Goal: Information Seeking & Learning: Learn about a topic

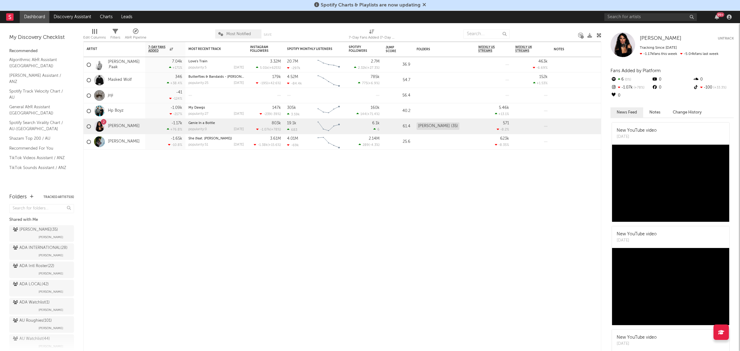
click at [642, 22] on div "99 +" at bounding box center [668, 17] width 129 height 12
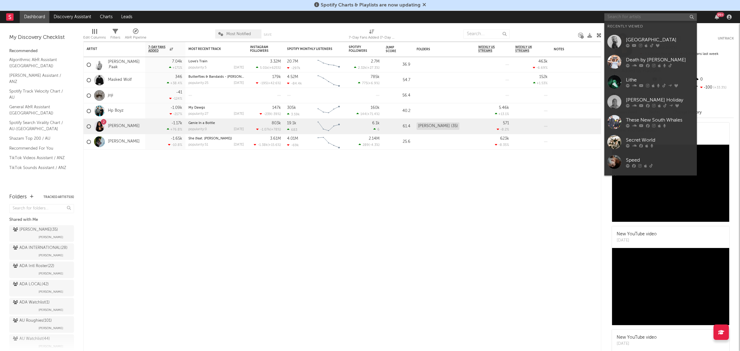
click at [640, 20] on input "text" at bounding box center [650, 17] width 92 height 8
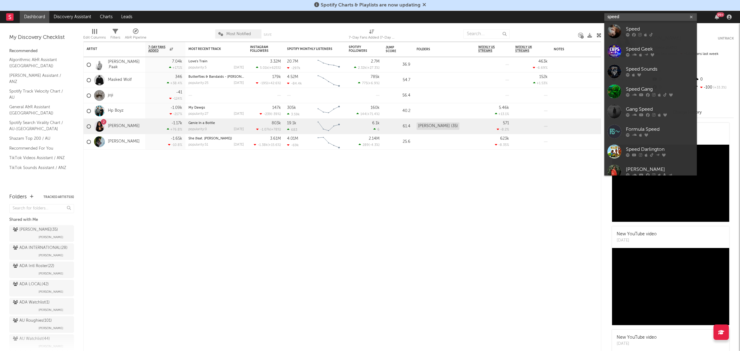
click at [640, 18] on input "speed" at bounding box center [650, 17] width 92 height 8
type input "speed"
click at [655, 32] on div "Speed" at bounding box center [660, 29] width 68 height 7
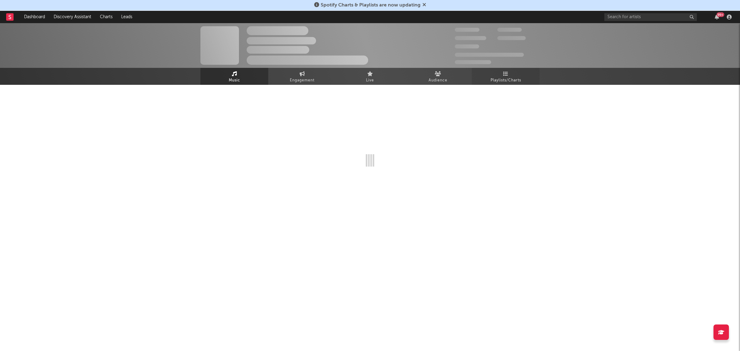
click at [510, 77] on span "Playlists/Charts" at bounding box center [505, 80] width 31 height 7
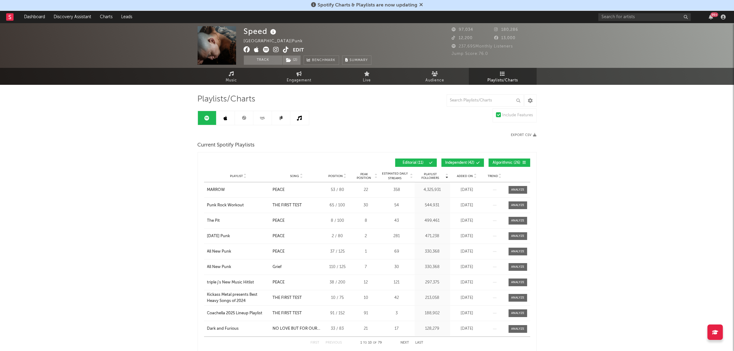
click at [508, 164] on button "Algorithmic ( 26 )" at bounding box center [509, 162] width 42 height 8
click at [439, 161] on div "Editorial ( 11 ) Independent ( 42 ) Algorithmic ( 26 )" at bounding box center [448, 162] width 163 height 8
click at [459, 163] on span "Independent ( 42 )" at bounding box center [459, 163] width 29 height 4
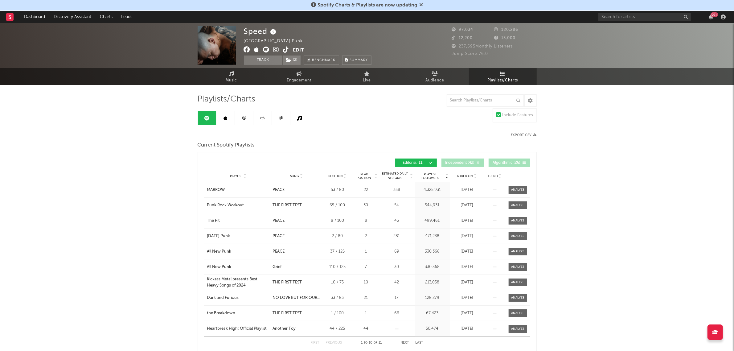
click at [461, 176] on span "Added On" at bounding box center [465, 176] width 16 height 4
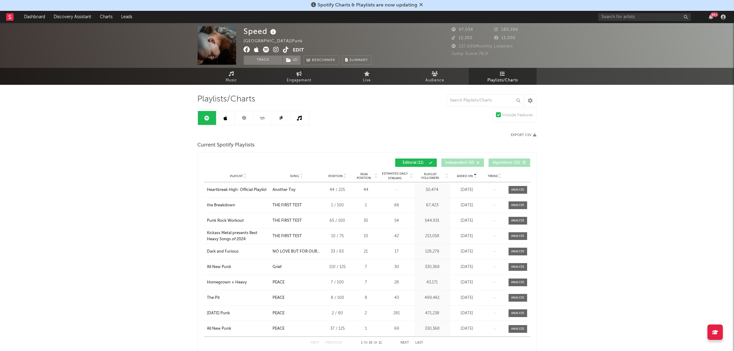
click at [461, 176] on span "Added On" at bounding box center [465, 176] width 16 height 4
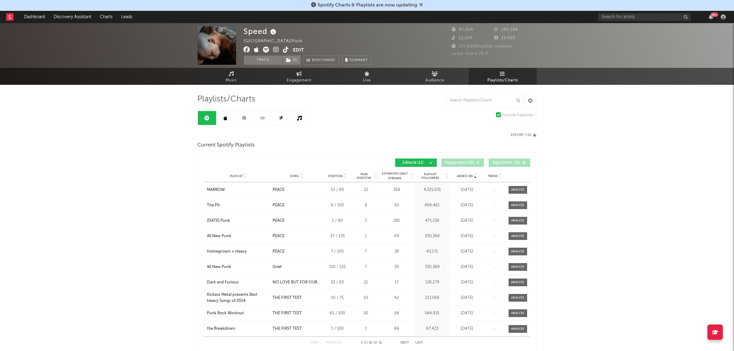
click at [407, 341] on button "Next" at bounding box center [405, 342] width 9 height 3
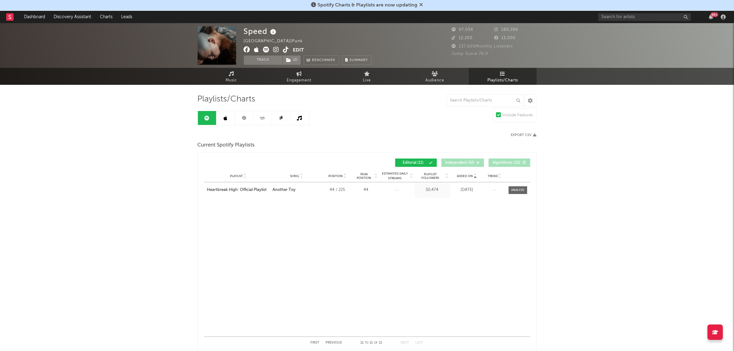
click at [595, 236] on div "Speed [GEOGRAPHIC_DATA] | Punk Edit Track ( 2 ) Benchmark Summary 97,034 180,28…" at bounding box center [367, 316] width 734 height 587
